Goal: Information Seeking & Learning: Learn about a topic

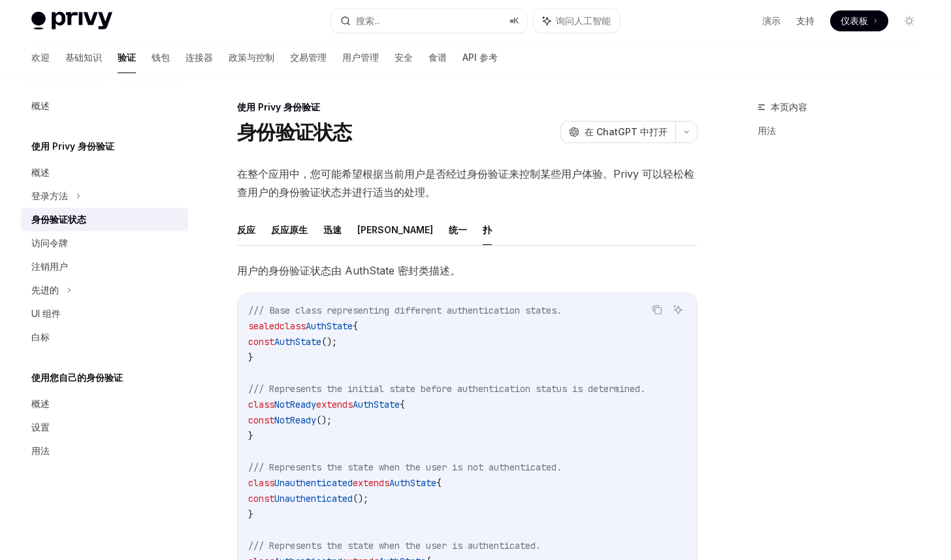
scroll to position [412, 0]
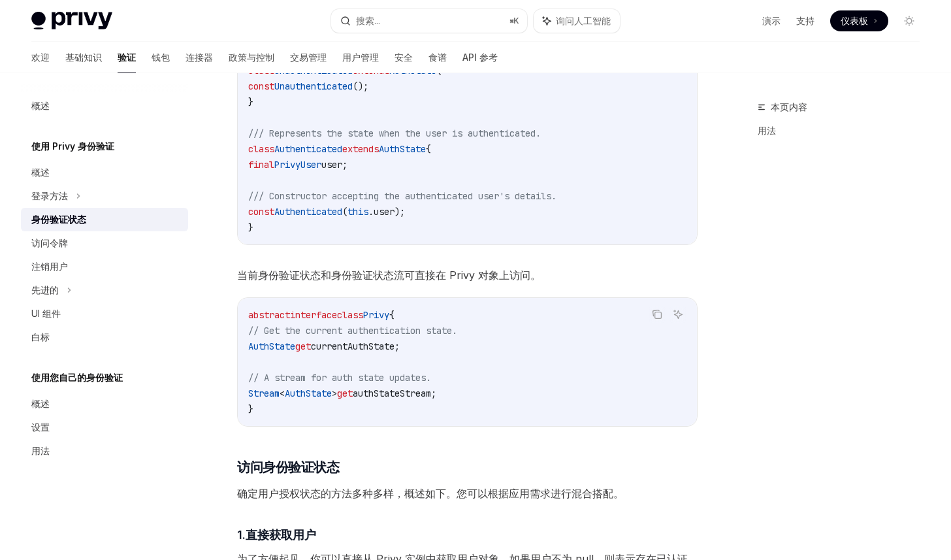
click at [284, 200] on span "/// Constructor accepting the authenticated user's details." at bounding box center [402, 196] width 308 height 12
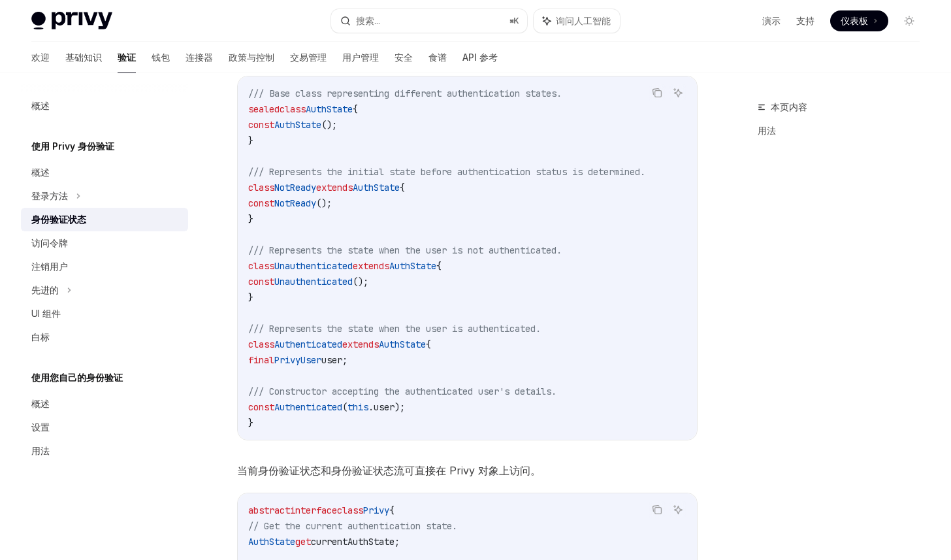
scroll to position [67, 0]
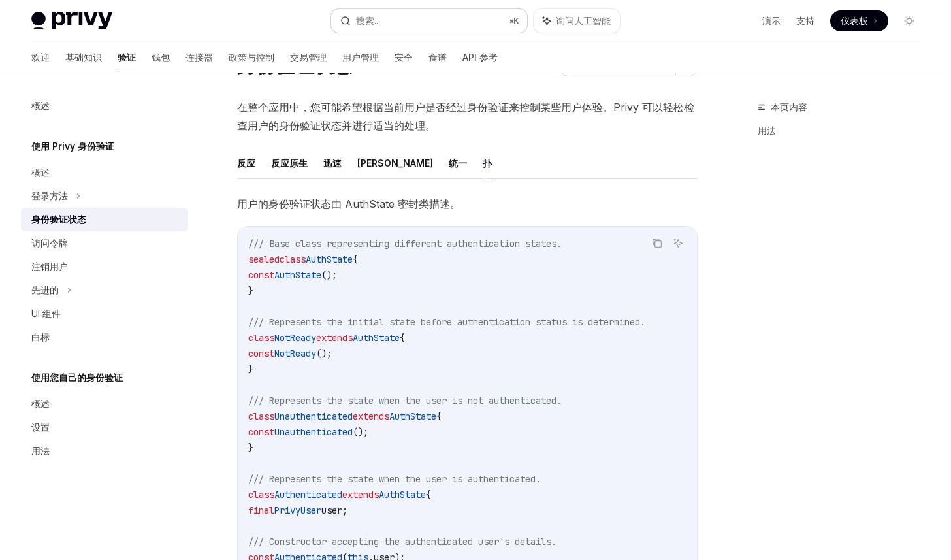
click at [408, 29] on button "搜索... ⌘ K" at bounding box center [429, 21] width 197 height 24
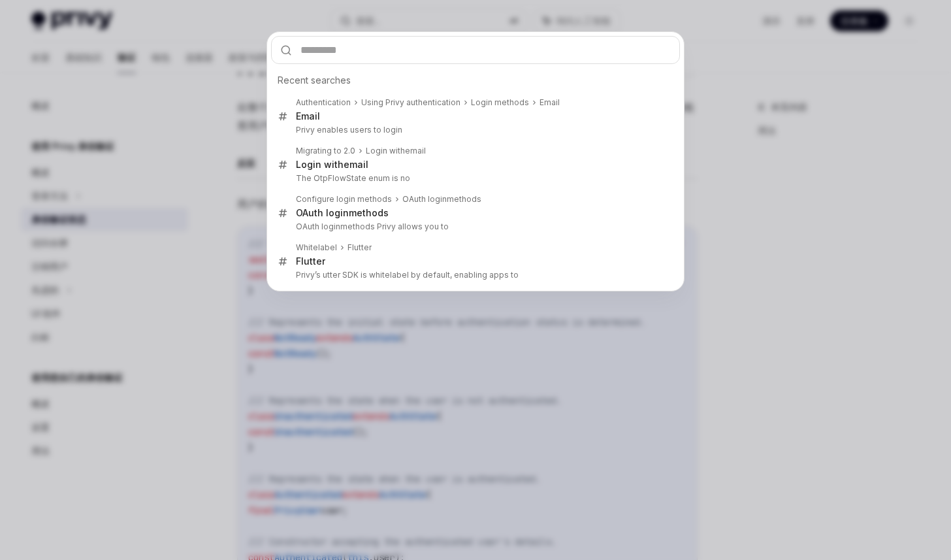
type input "******"
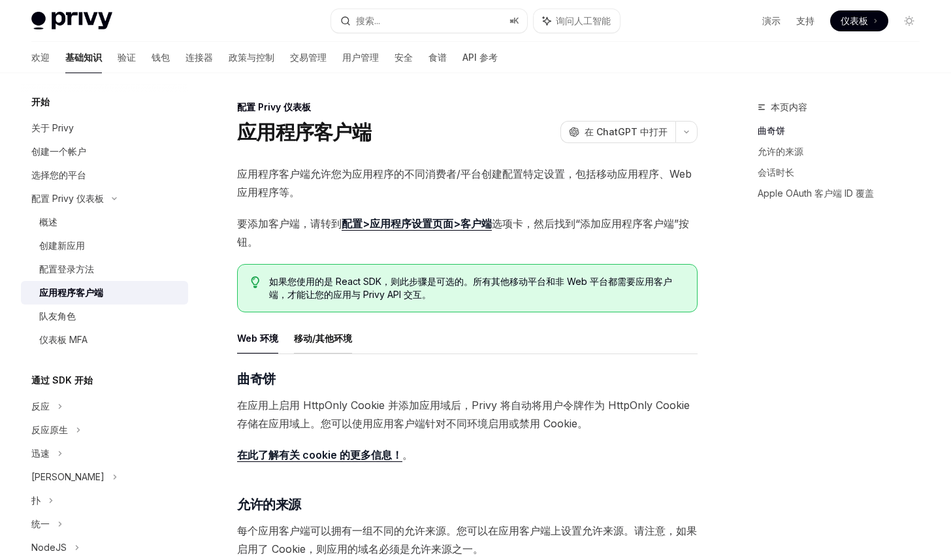
click at [327, 340] on font "移动/其他环境" at bounding box center [323, 338] width 58 height 11
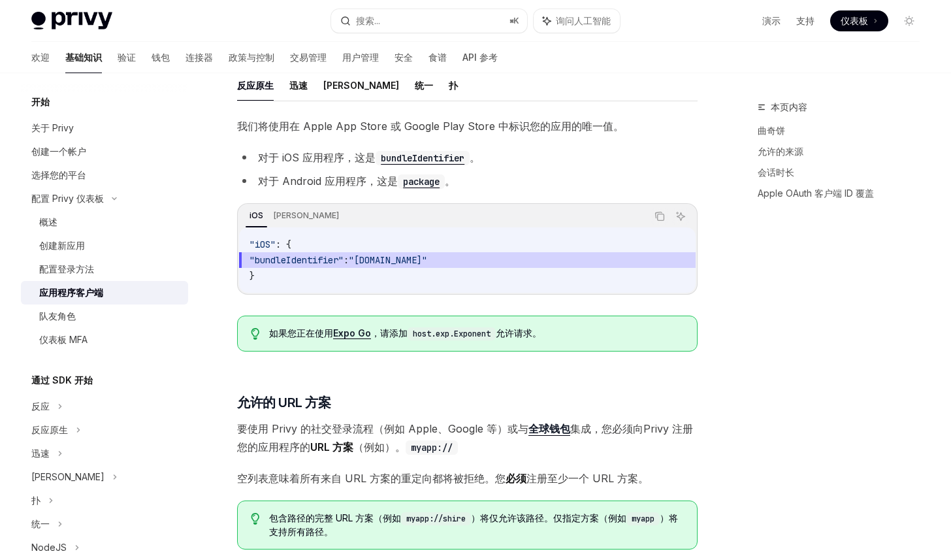
scroll to position [398, 0]
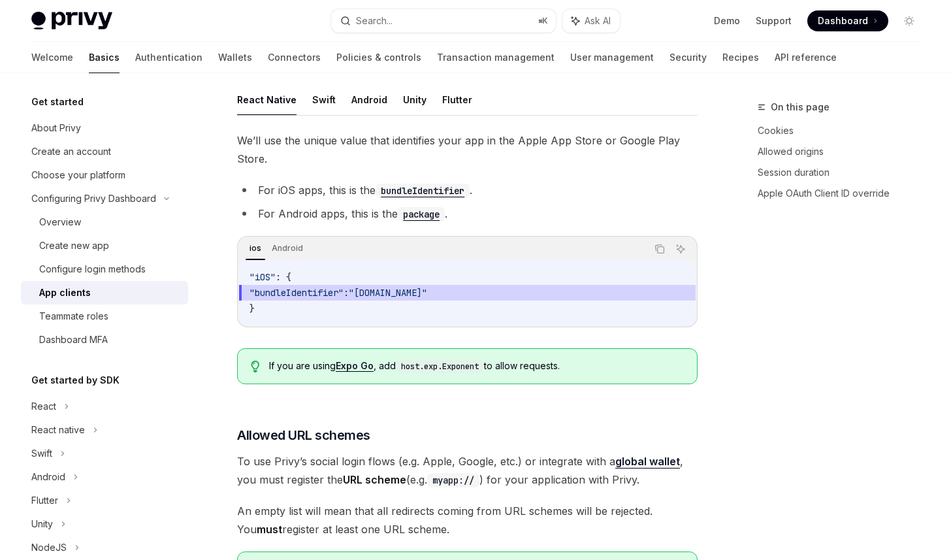
click at [555, 175] on div "We’ll use the unique value that identifies your app in the Apple App Store or G…" at bounding box center [467, 262] width 461 height 263
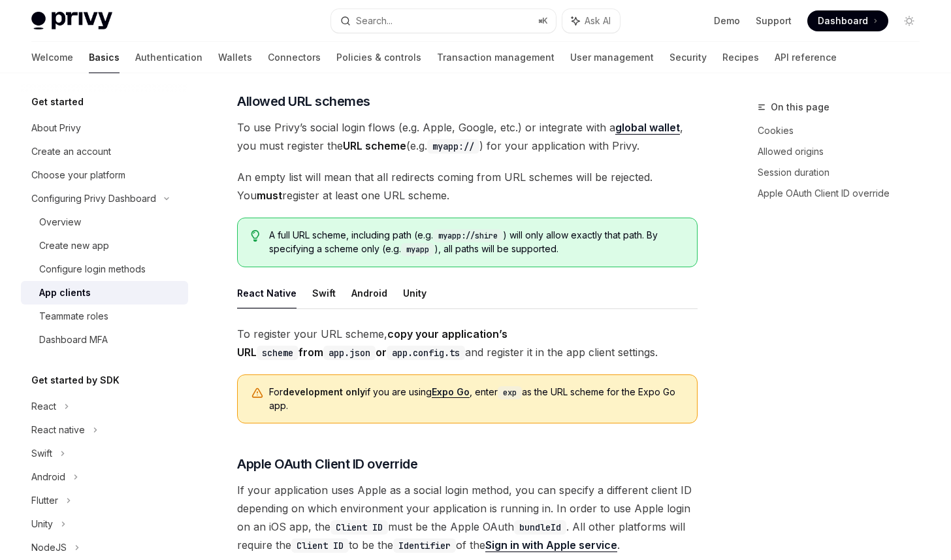
scroll to position [690, 0]
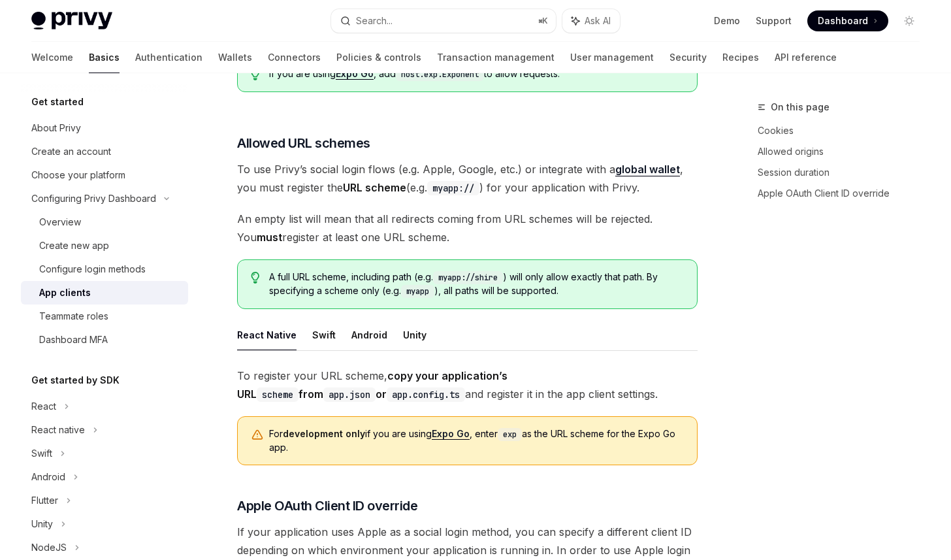
click at [555, 175] on span "To use Privy’s social login flows (e.g. Apple, Google, etc.) or integrate with …" at bounding box center [467, 178] width 461 height 37
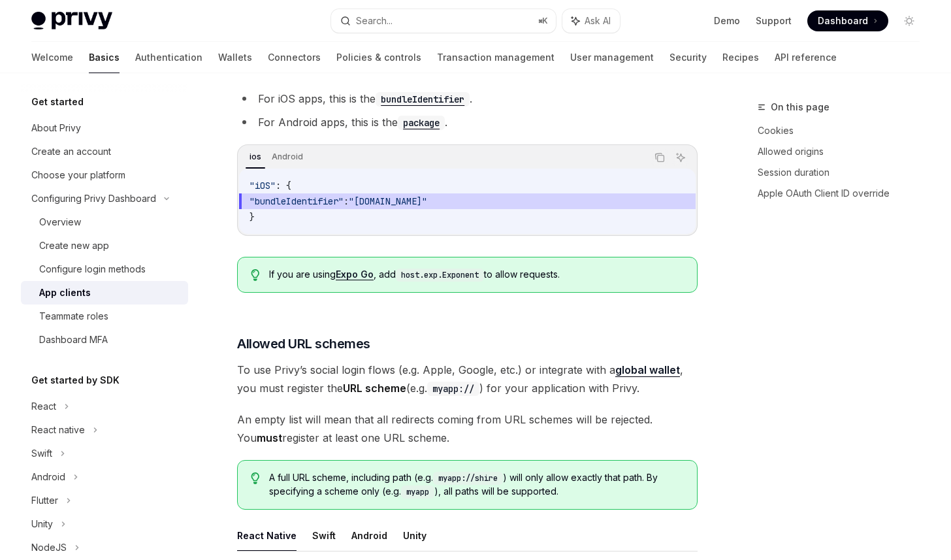
scroll to position [486, 0]
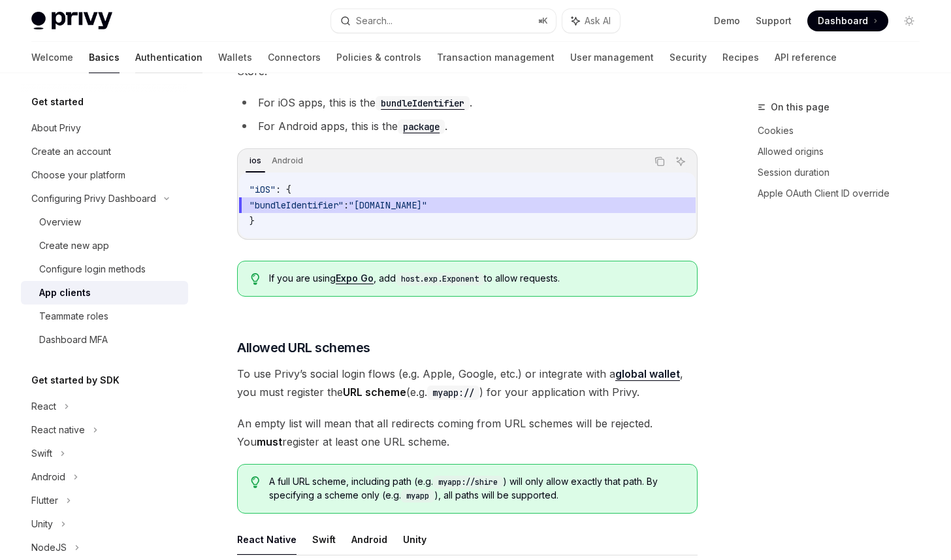
click at [135, 58] on link "Authentication" at bounding box center [168, 57] width 67 height 31
type textarea "*"
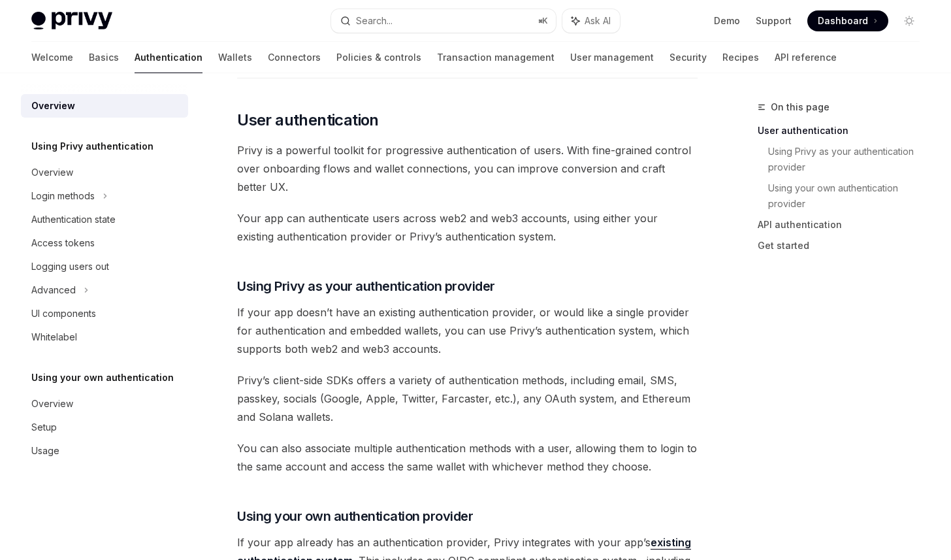
scroll to position [242, 0]
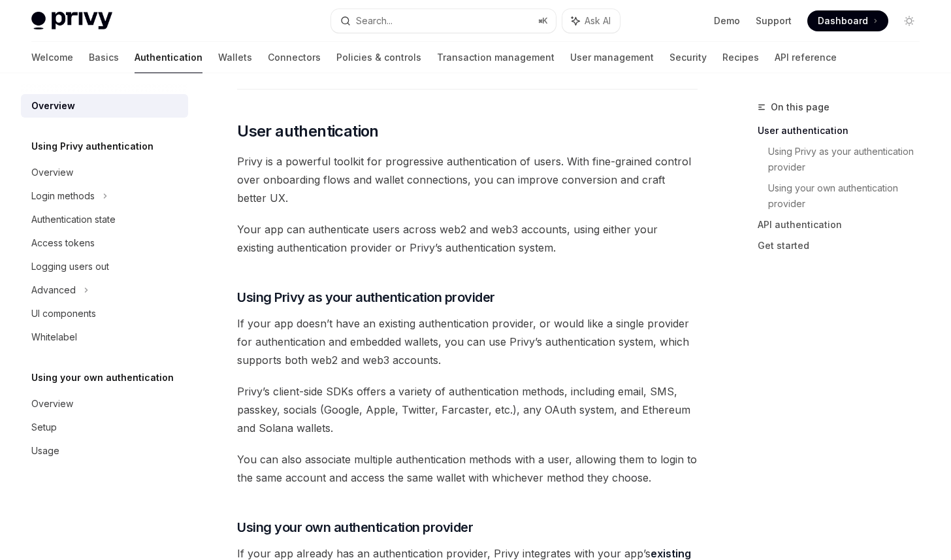
click at [372, 229] on span "Your app can authenticate users across web2 and web3 accounts, using either you…" at bounding box center [467, 238] width 461 height 37
